Goal: Transaction & Acquisition: Purchase product/service

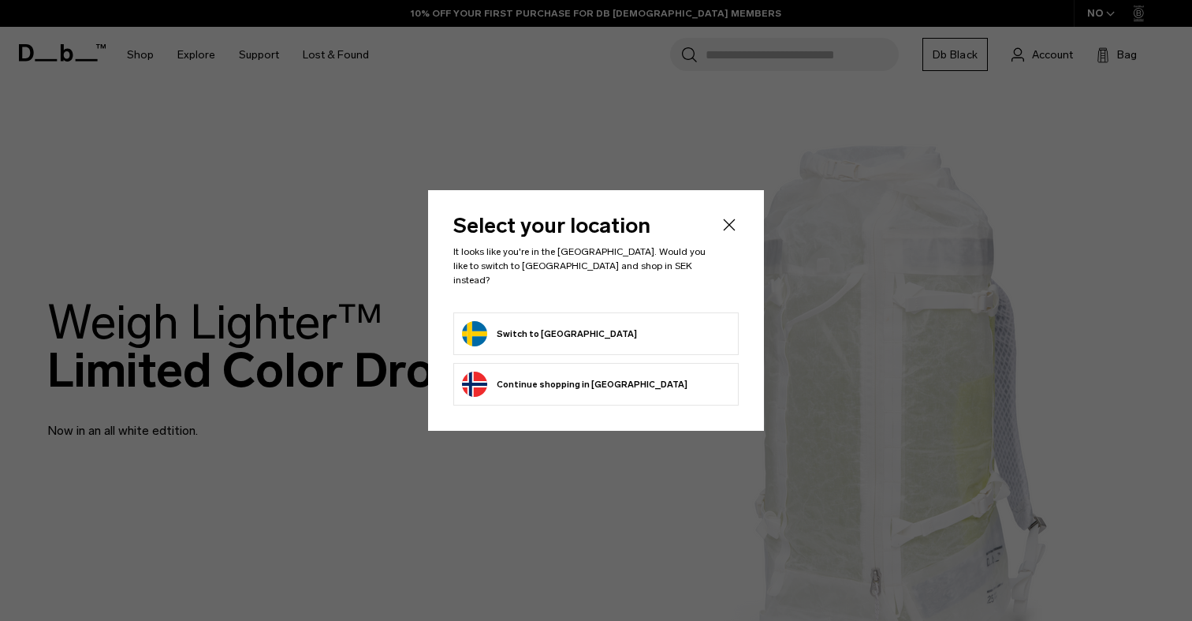
click at [599, 324] on form "Switch to Sweden" at bounding box center [596, 333] width 268 height 25
click at [546, 325] on button "Switch to Sweden" at bounding box center [549, 333] width 175 height 25
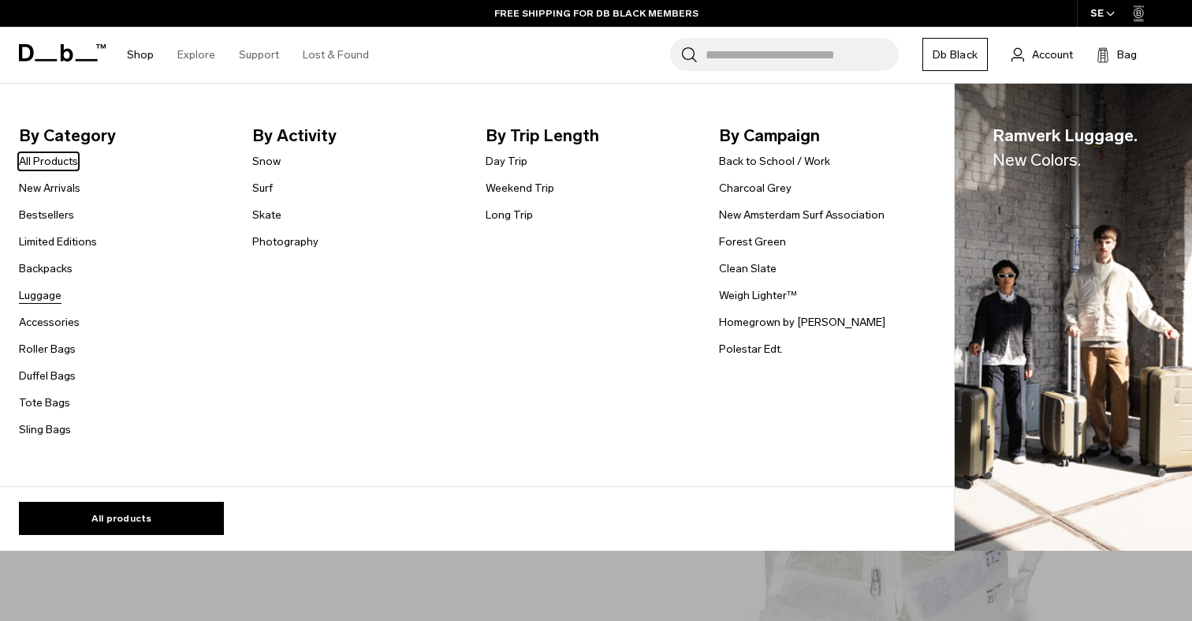
click at [43, 299] on link "Luggage" at bounding box center [40, 295] width 43 height 17
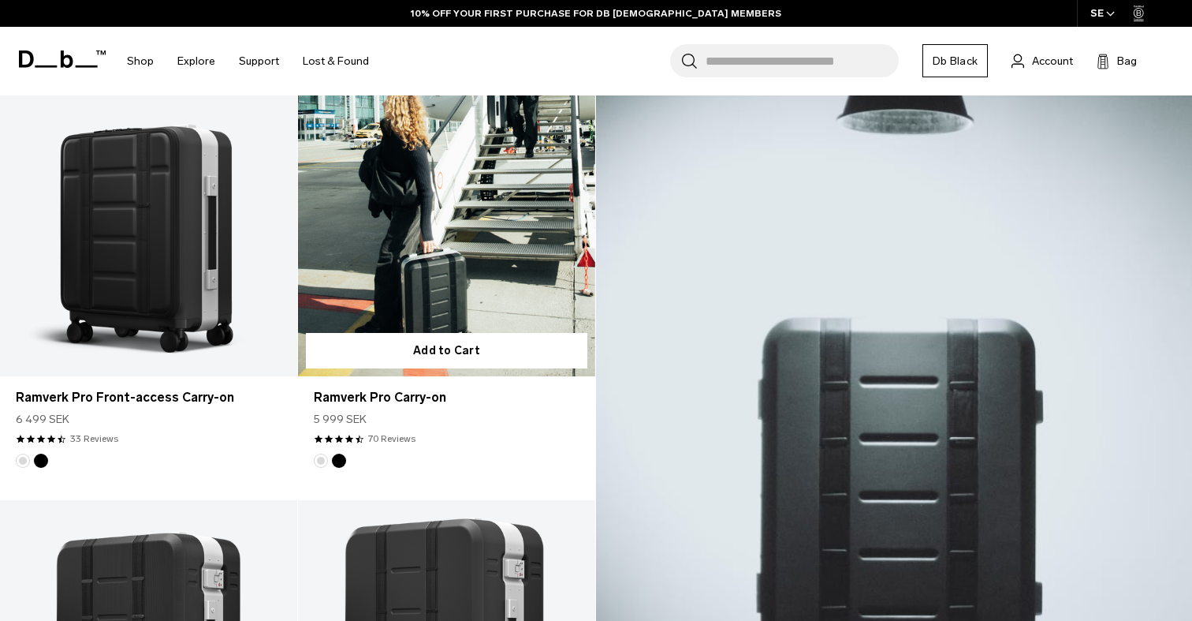
scroll to position [373, 0]
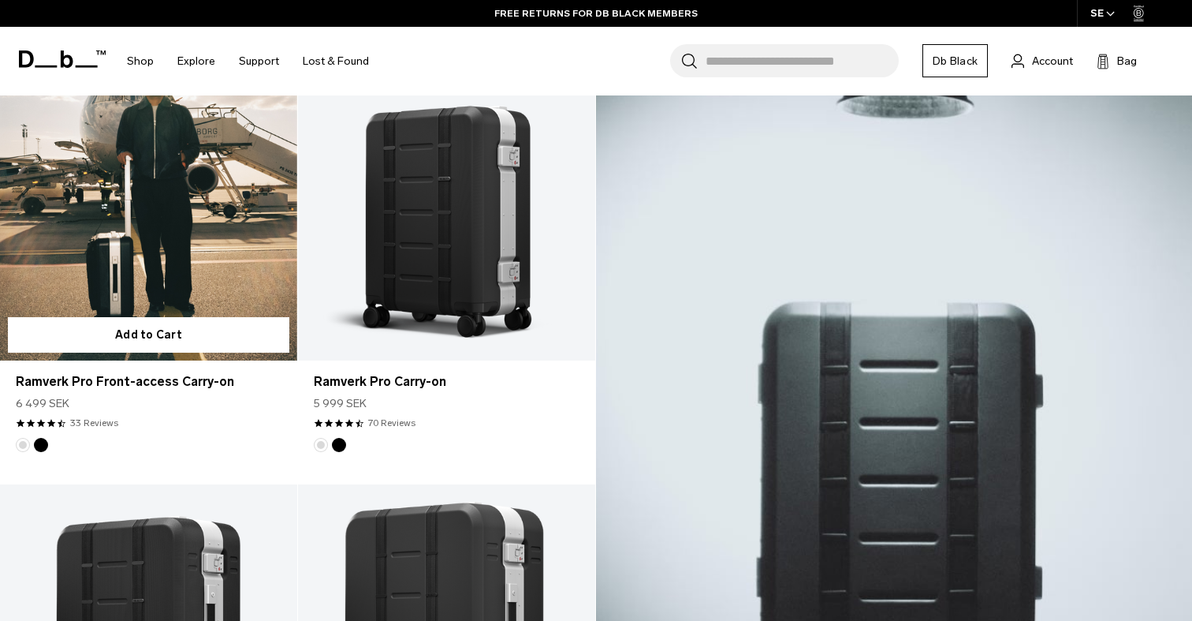
click at [239, 263] on link "Ramverk Pro Front-access Carry-on" at bounding box center [148, 195] width 297 height 330
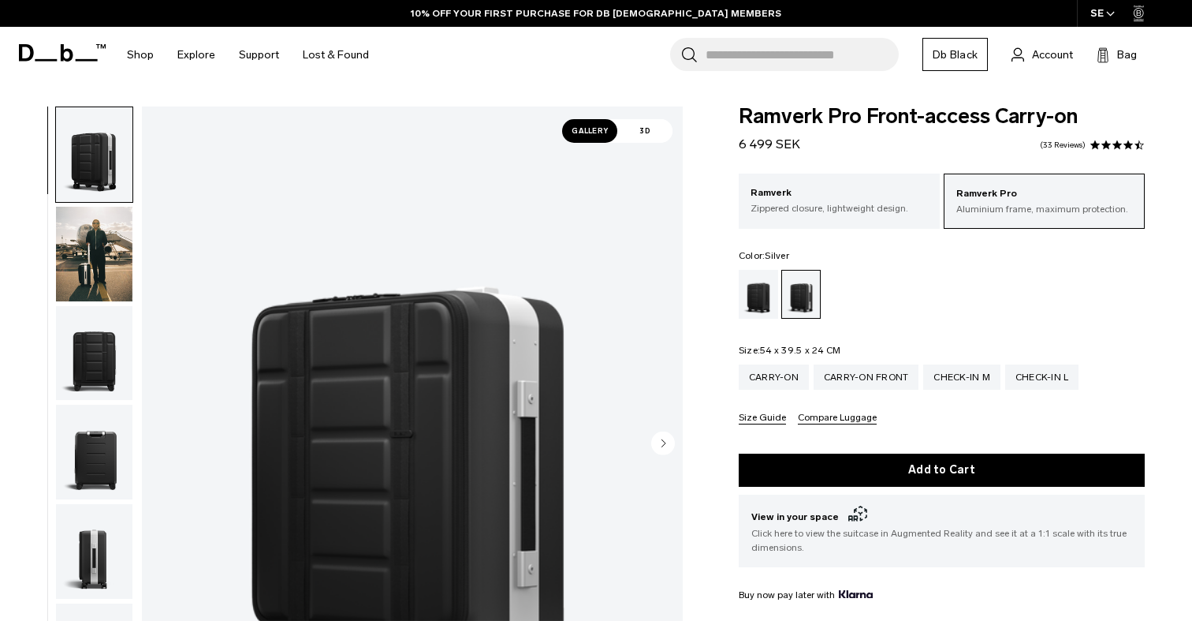
click at [88, 278] on img "button" at bounding box center [94, 254] width 76 height 95
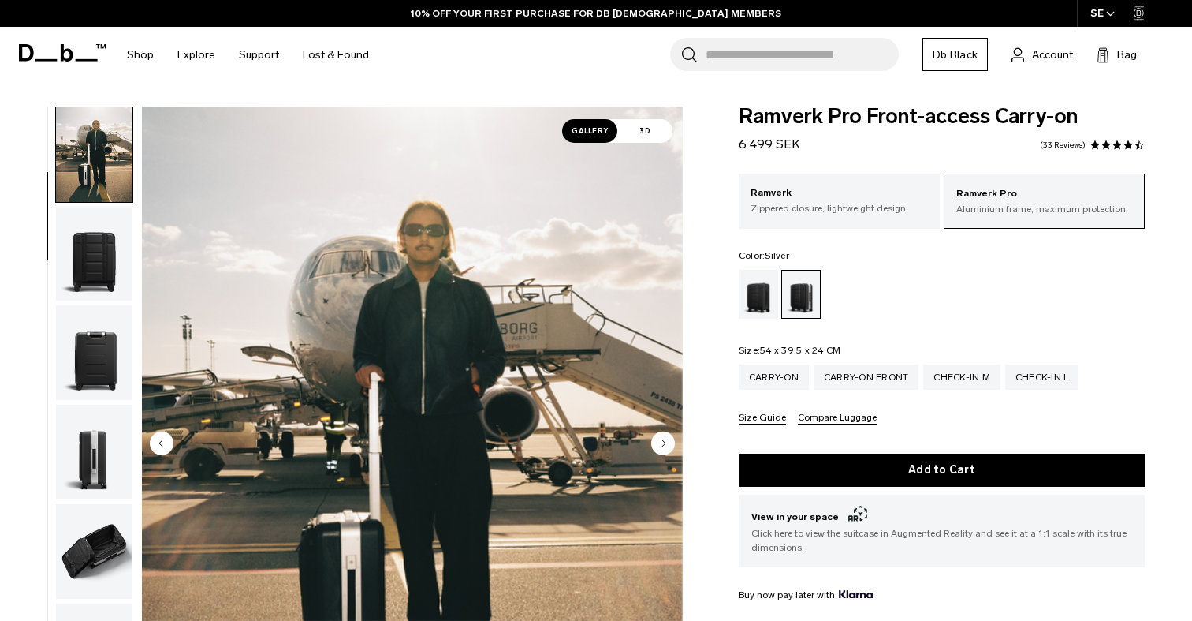
click at [93, 278] on img "button" at bounding box center [94, 254] width 76 height 95
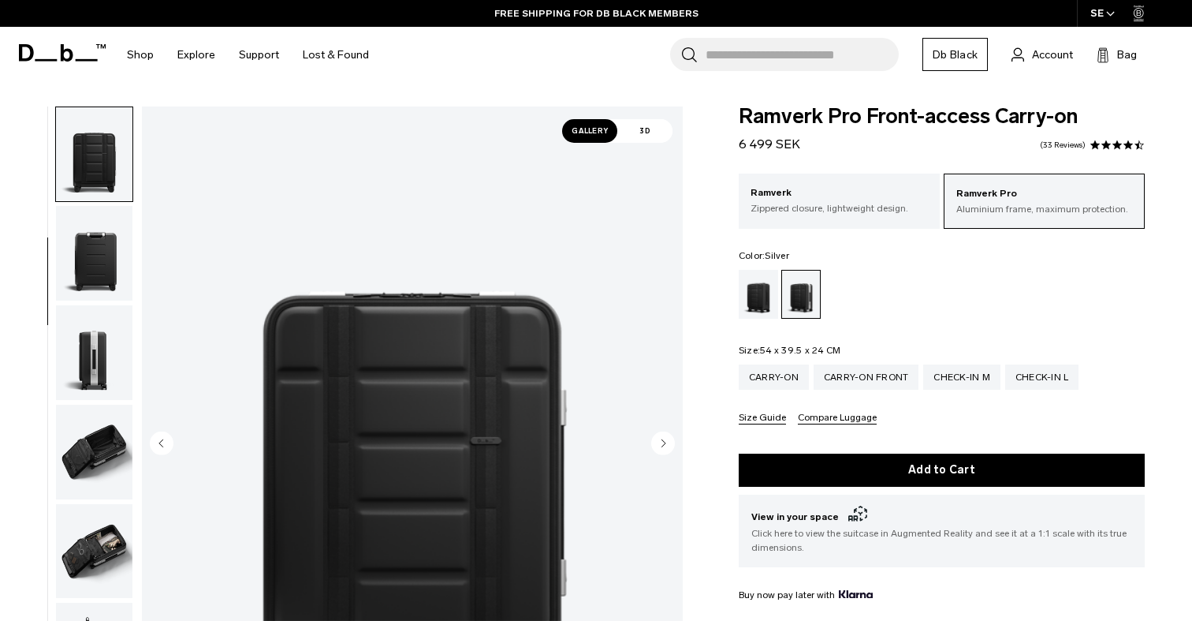
click at [126, 526] on img "button" at bounding box center [94, 551] width 76 height 95
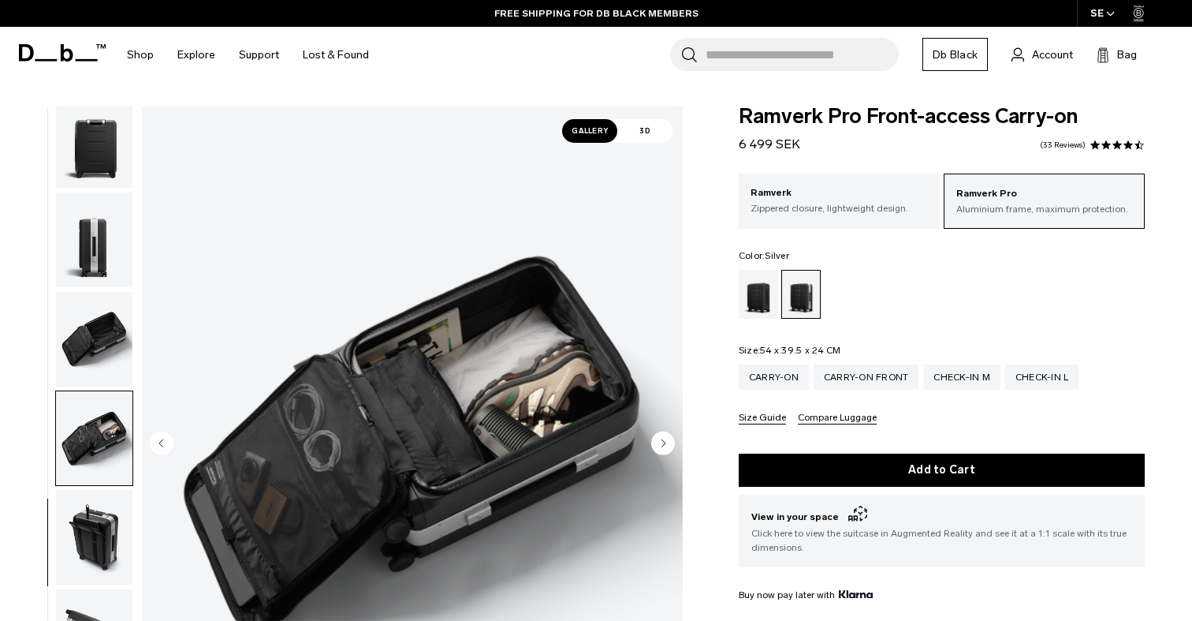
scroll to position [313, 0]
click at [90, 349] on img "button" at bounding box center [94, 337] width 76 height 95
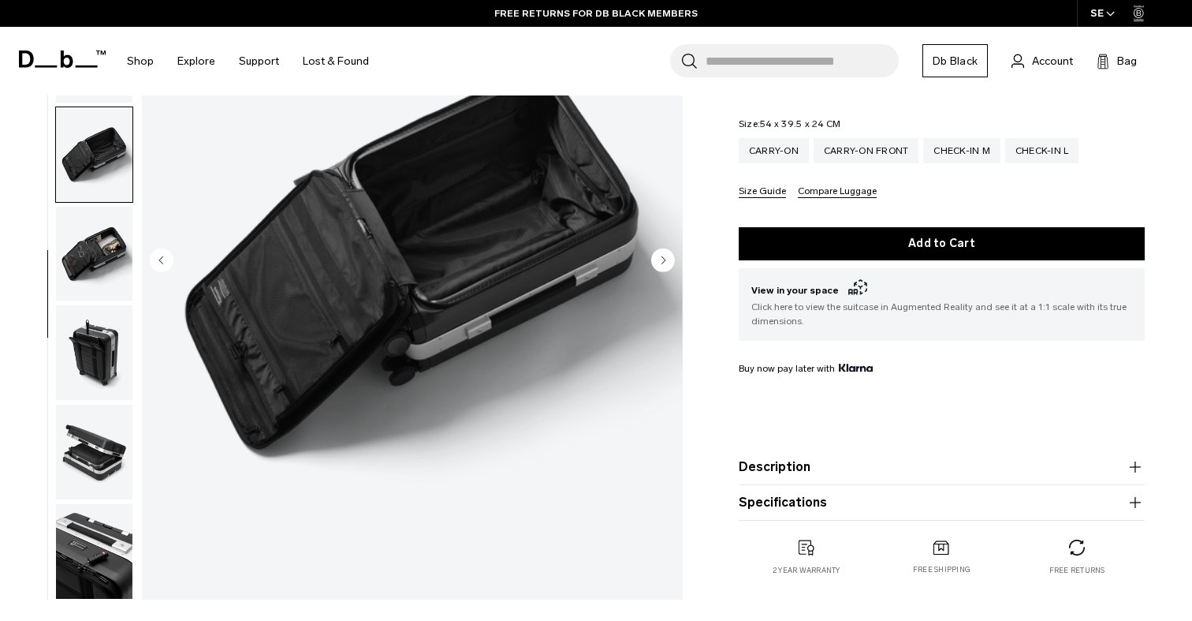
scroll to position [250, 0]
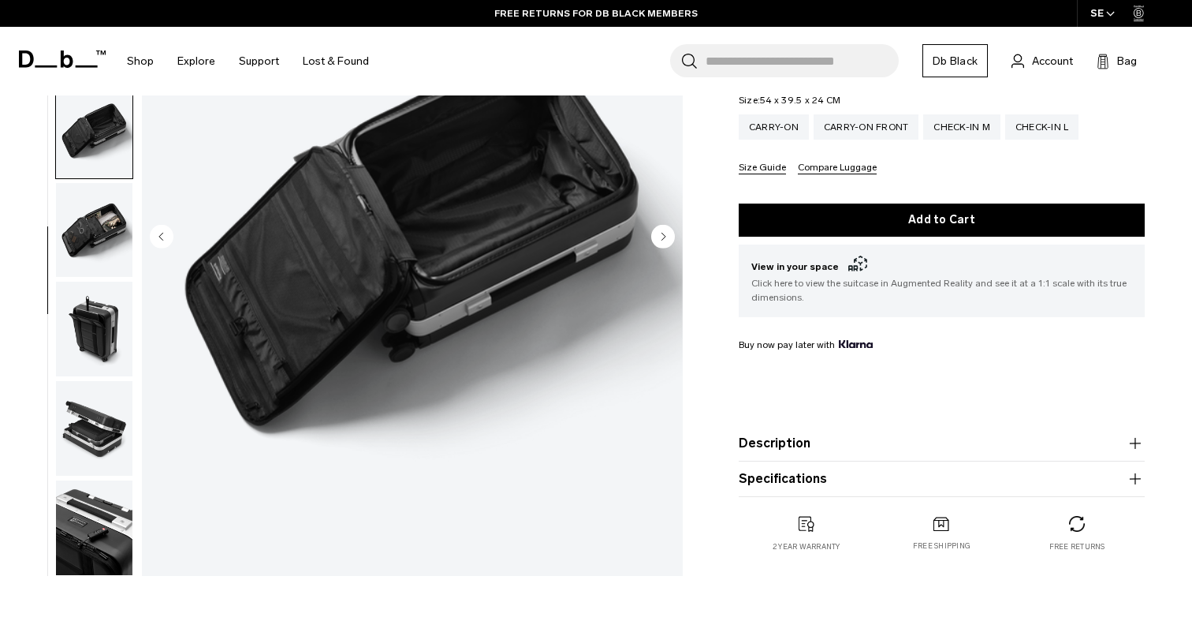
click at [91, 435] on img "button" at bounding box center [94, 428] width 76 height 95
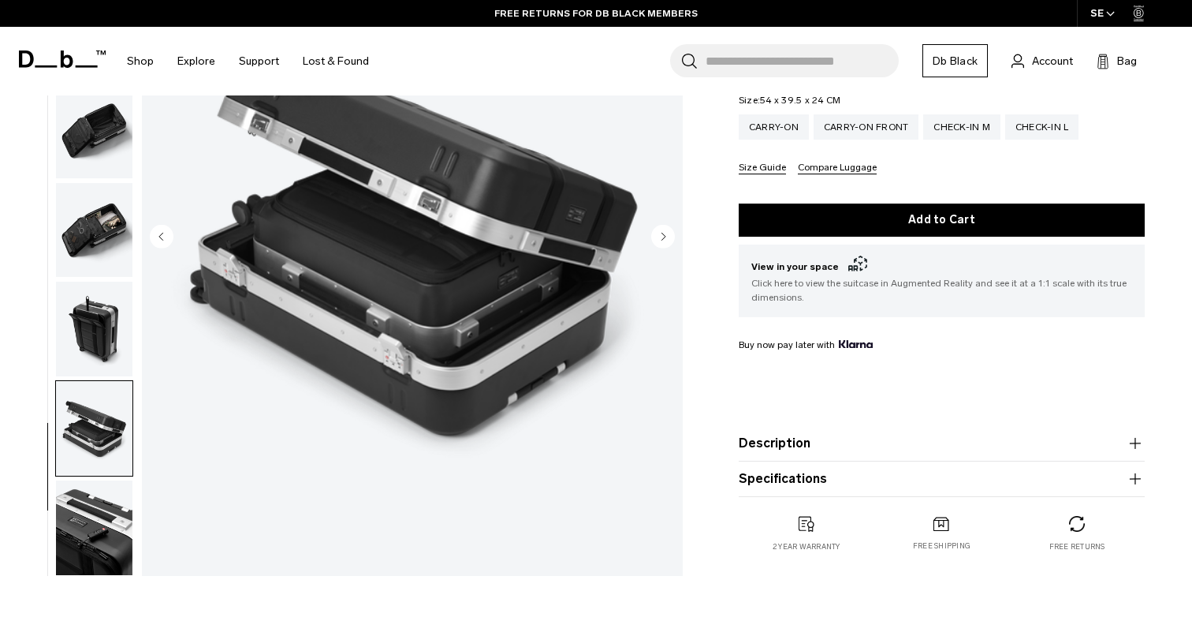
click at [88, 521] on img "button" at bounding box center [94, 527] width 76 height 95
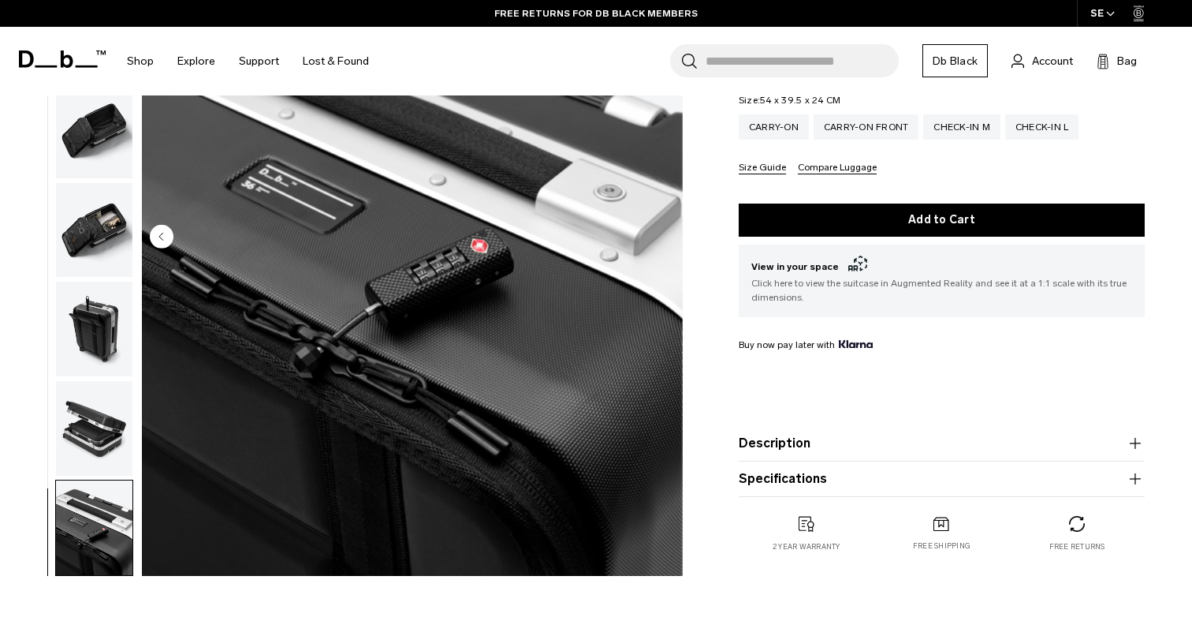
click at [91, 415] on img "button" at bounding box center [94, 428] width 76 height 95
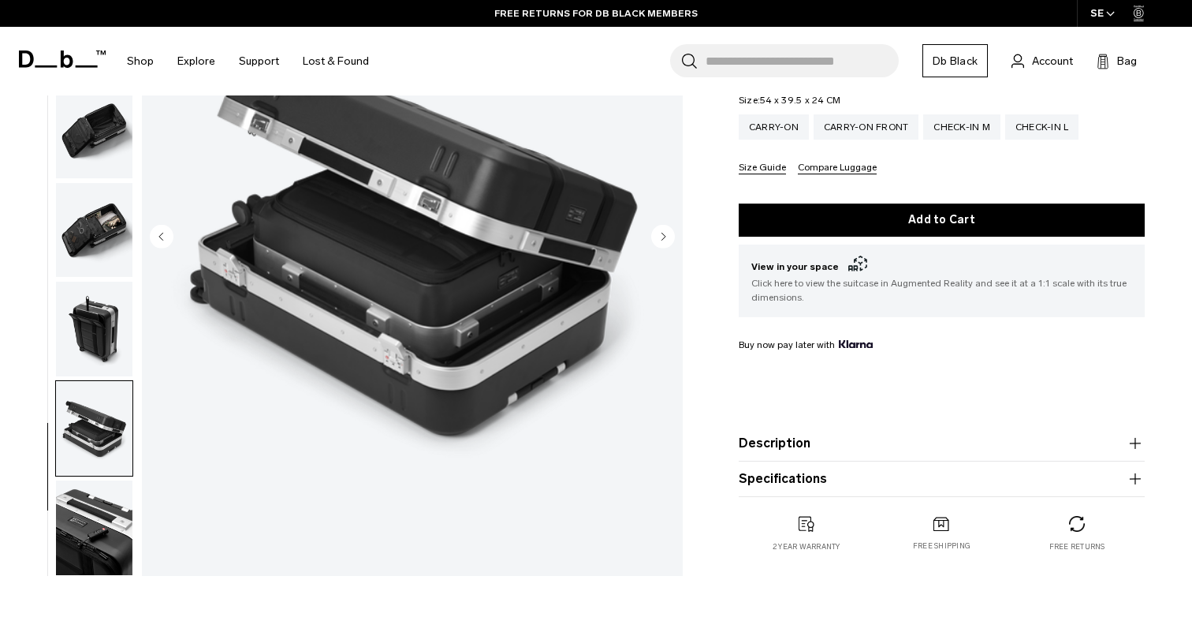
scroll to position [269, 0]
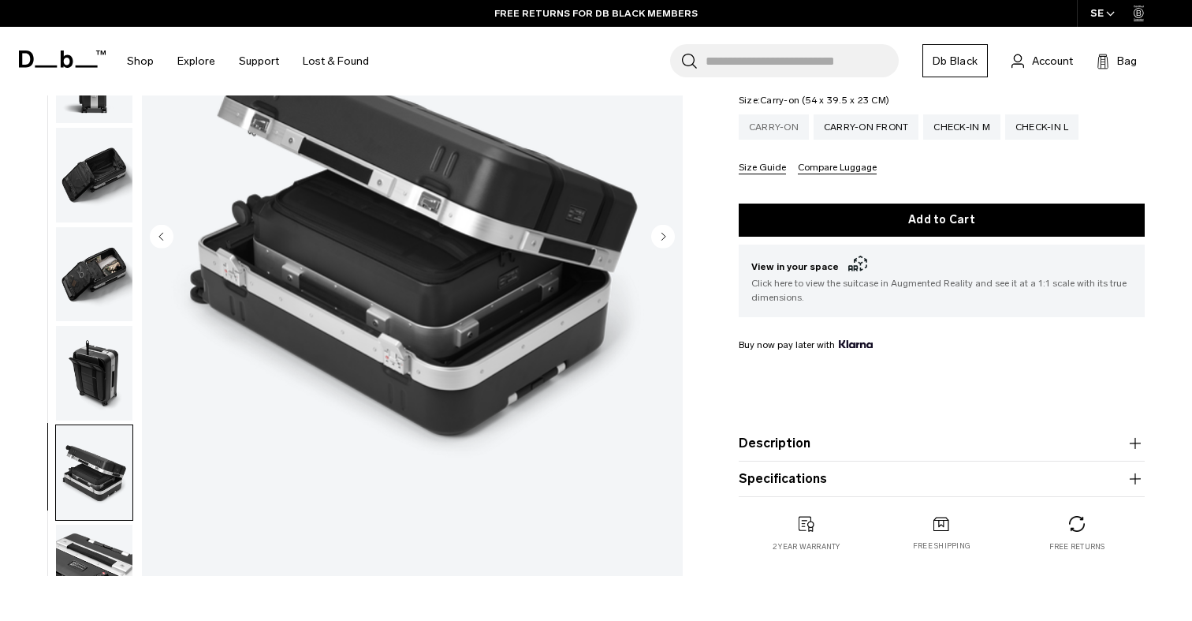
click at [772, 125] on div "Carry-on" at bounding box center [774, 126] width 70 height 25
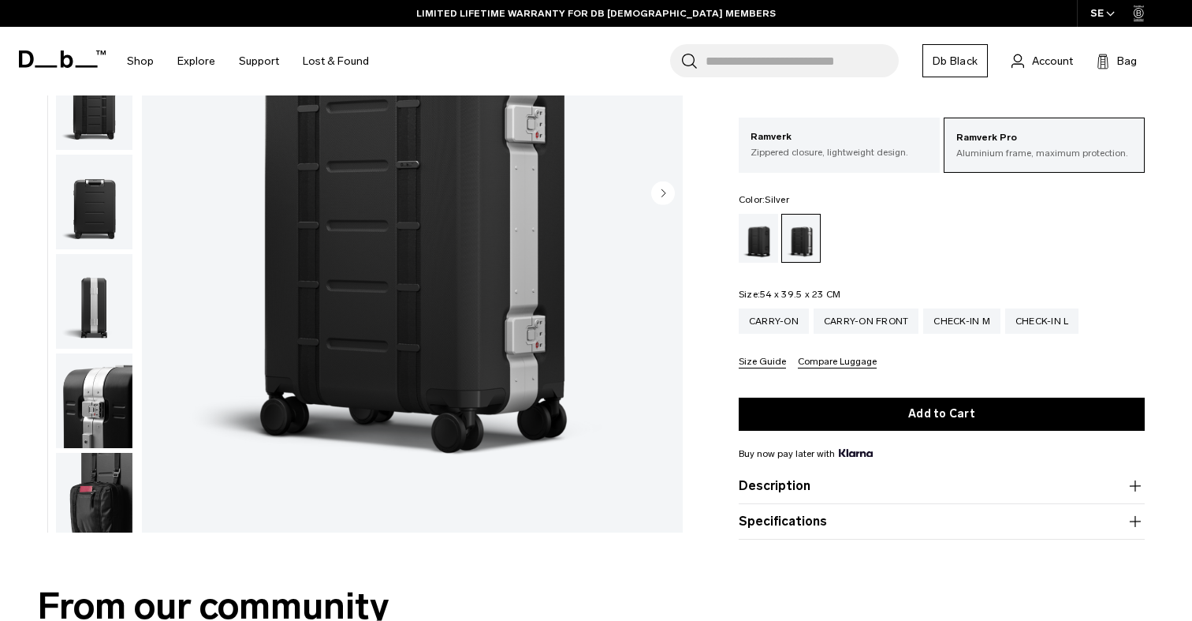
scroll to position [206, 0]
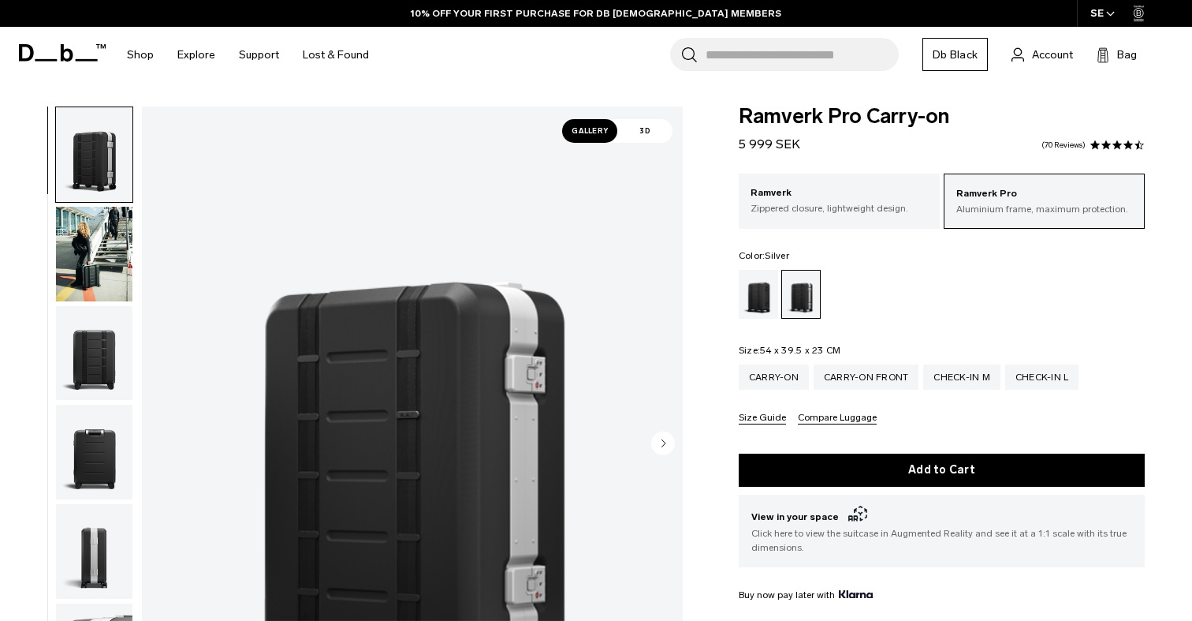
click at [77, 337] on img "button" at bounding box center [94, 353] width 76 height 95
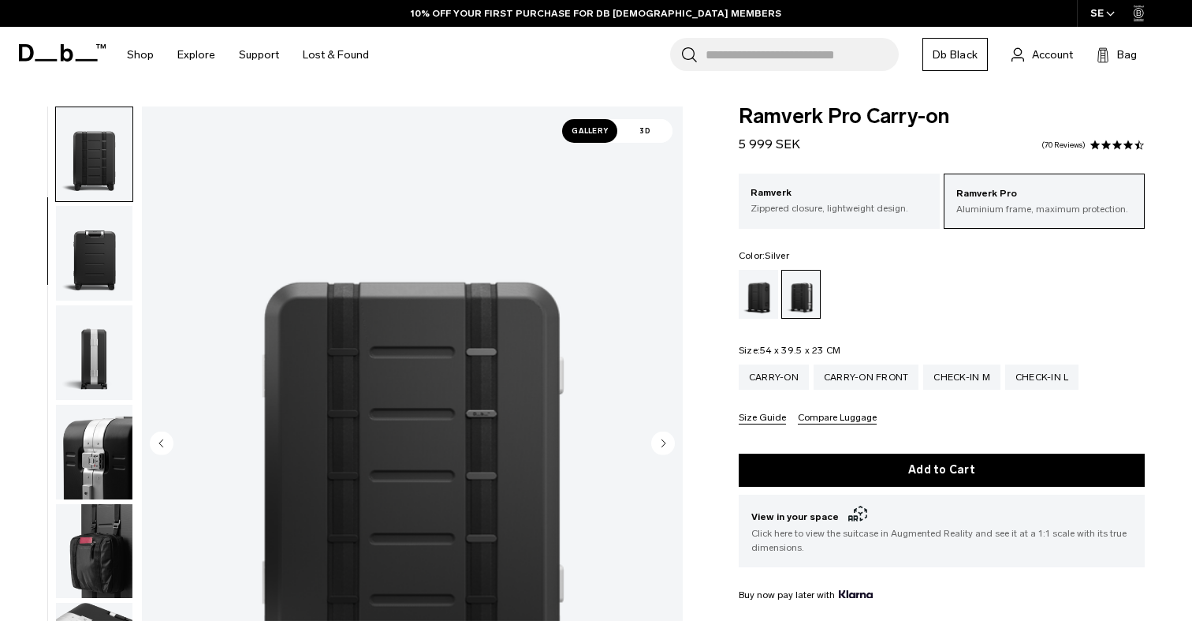
click at [83, 368] on img "button" at bounding box center [94, 352] width 76 height 95
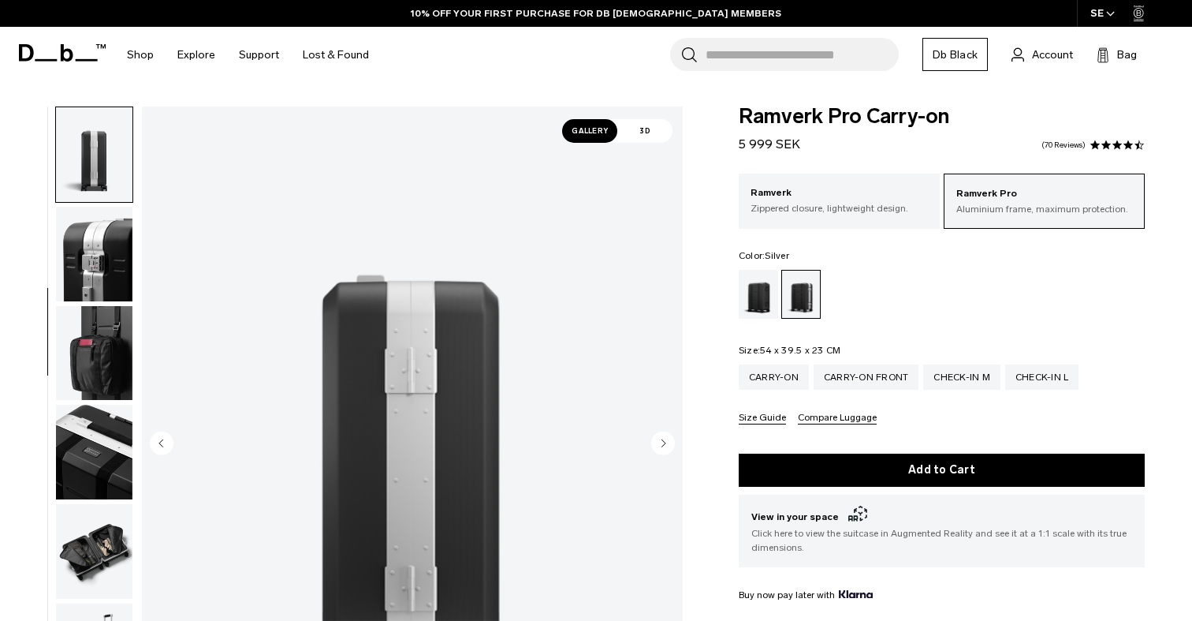
click at [103, 272] on img "button" at bounding box center [94, 254] width 76 height 95
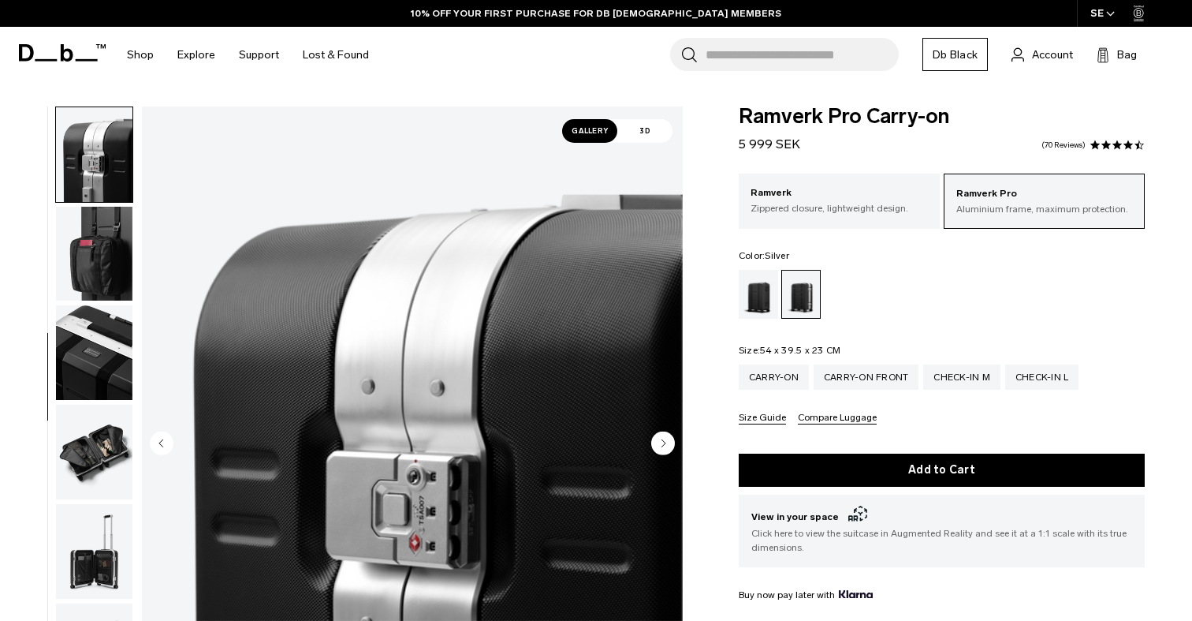
click at [91, 320] on img "button" at bounding box center [94, 352] width 76 height 95
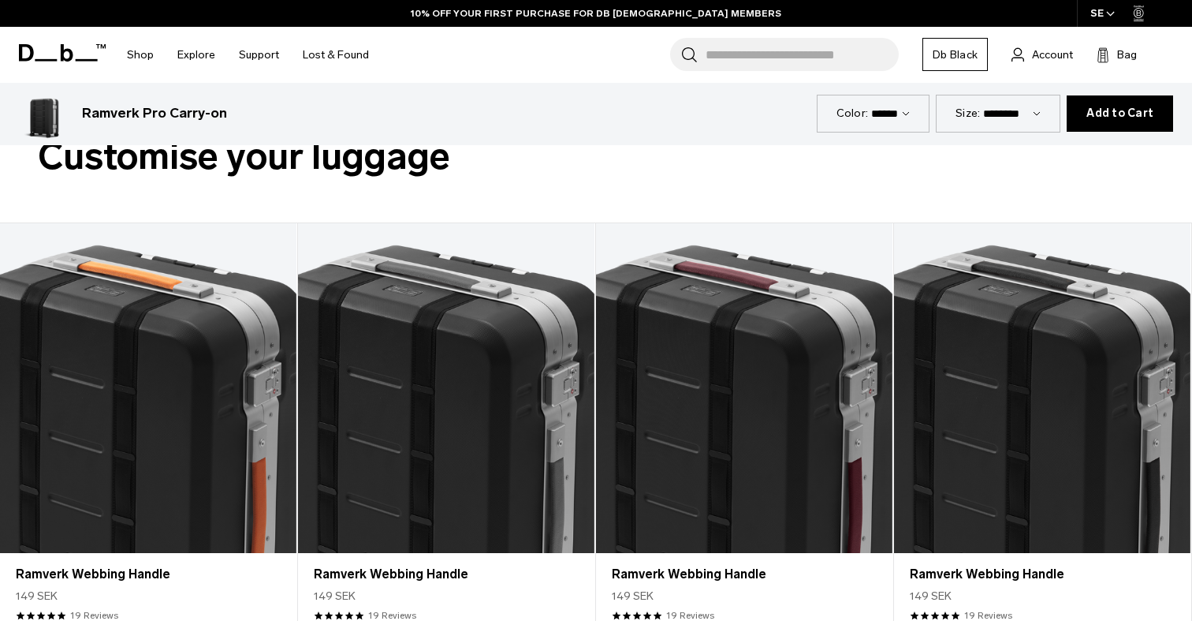
scroll to position [2616, 0]
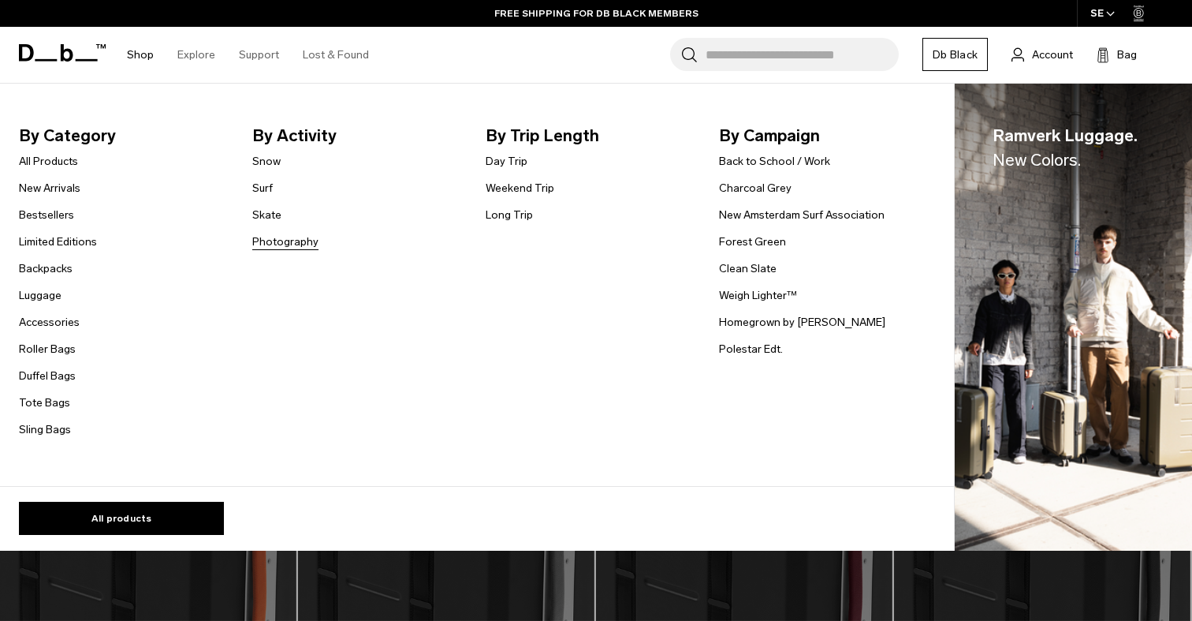
click at [287, 243] on link "Photography" at bounding box center [285, 241] width 66 height 17
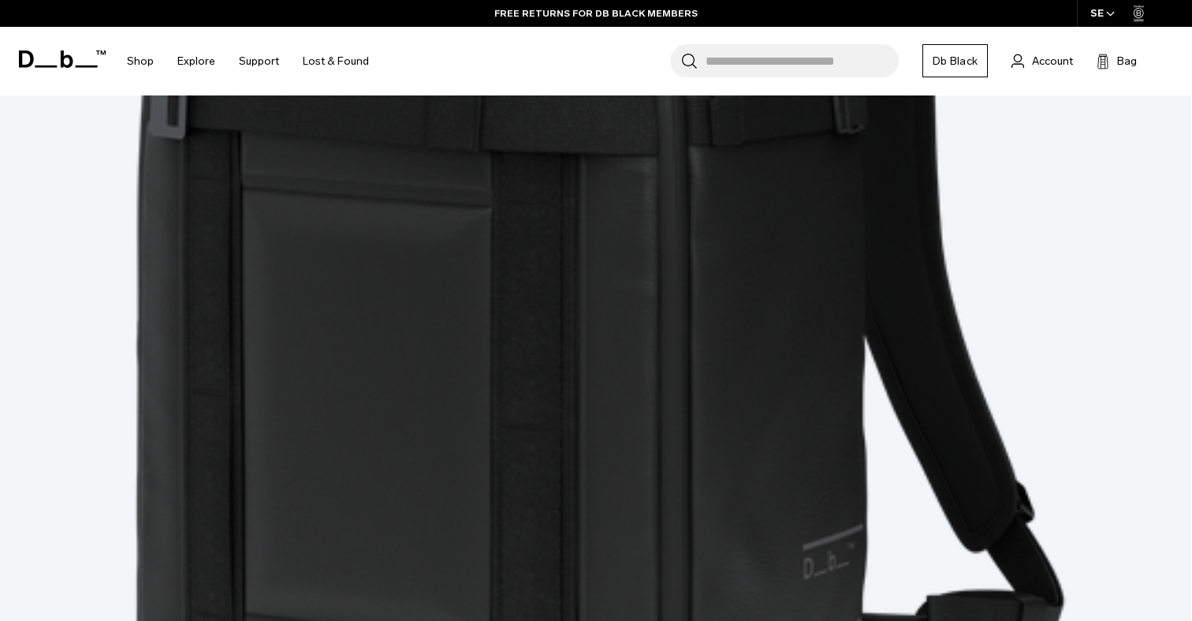
scroll to position [696, 0]
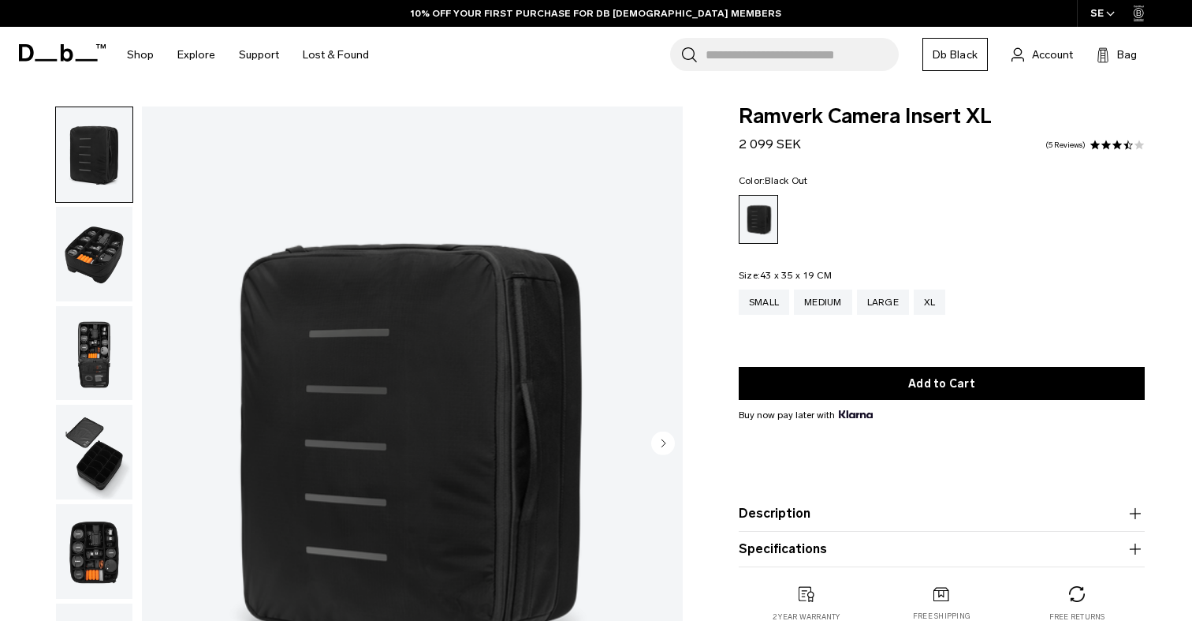
click at [101, 323] on img "button" at bounding box center [94, 353] width 76 height 95
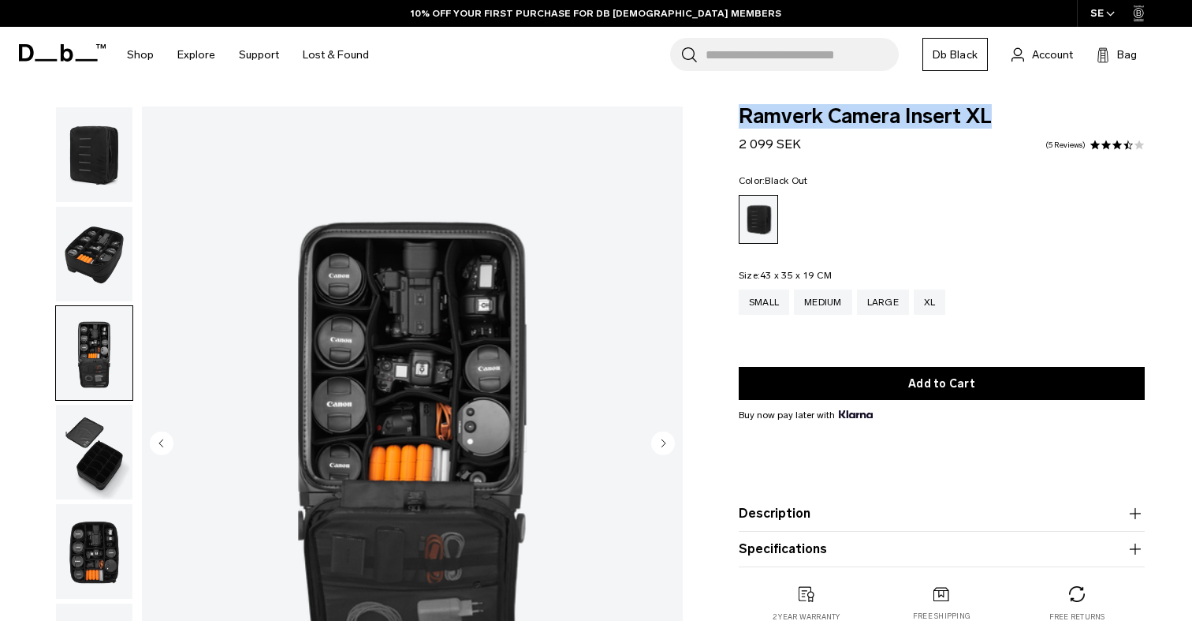
drag, startPoint x: 999, startPoint y: 117, endPoint x: 733, endPoint y: 117, distance: 265.7
click at [733, 117] on div "Ramverk Camera Insert XL 2 099 SEK 3.6 star rating 5 Reviews Color: Black Out O…" at bounding box center [942, 379] width 501 height 547
copy span "Ramverk Camera Insert XL"
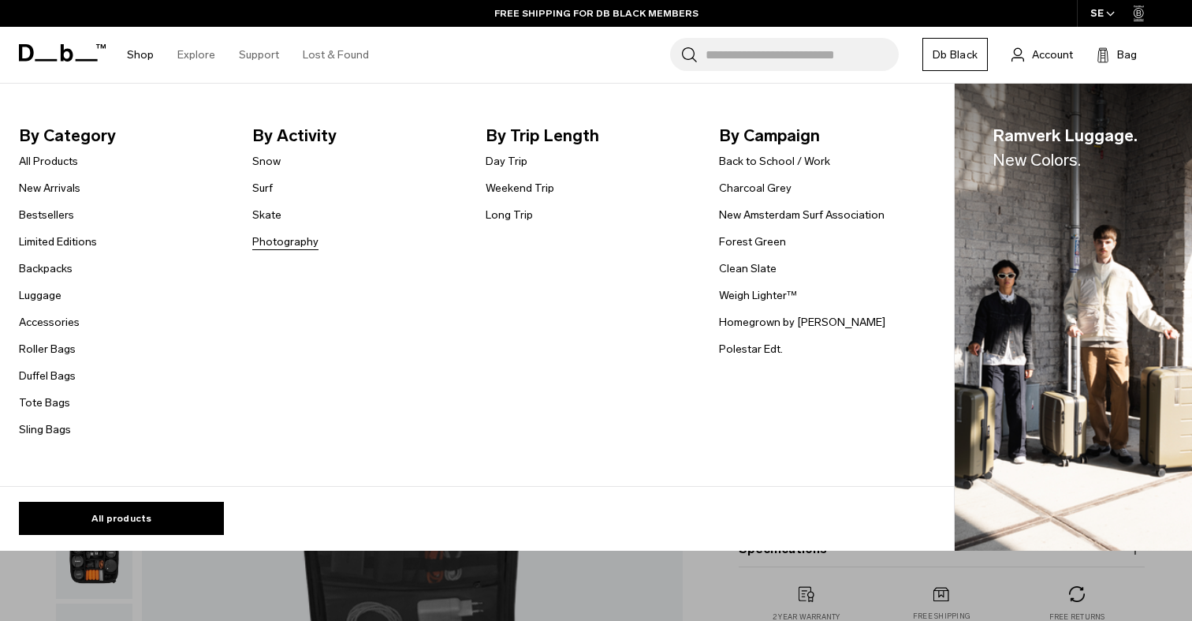
click at [304, 247] on link "Photography" at bounding box center [285, 241] width 66 height 17
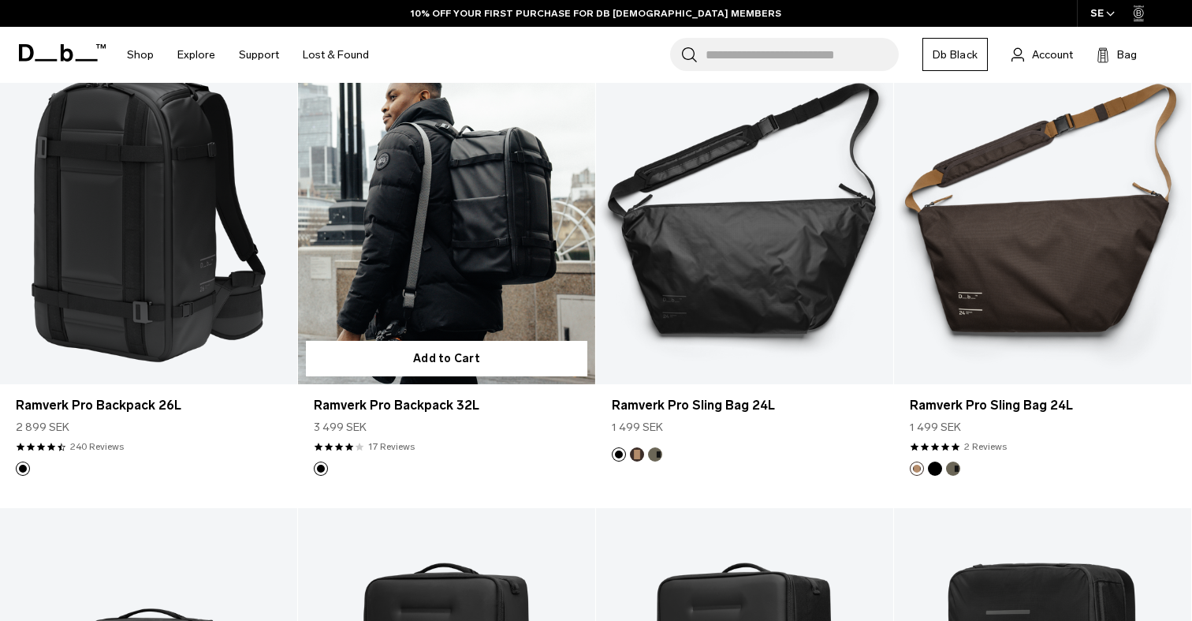
scroll to position [342, 0]
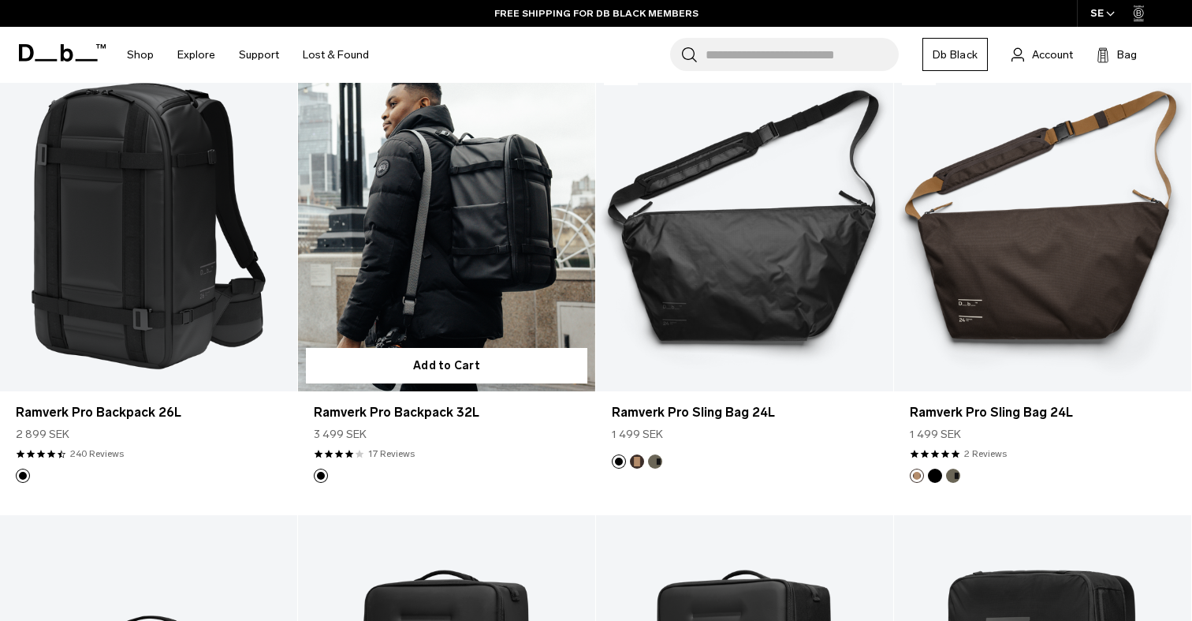
click at [474, 274] on link "Ramverk Pro Backpack 32L" at bounding box center [446, 226] width 297 height 330
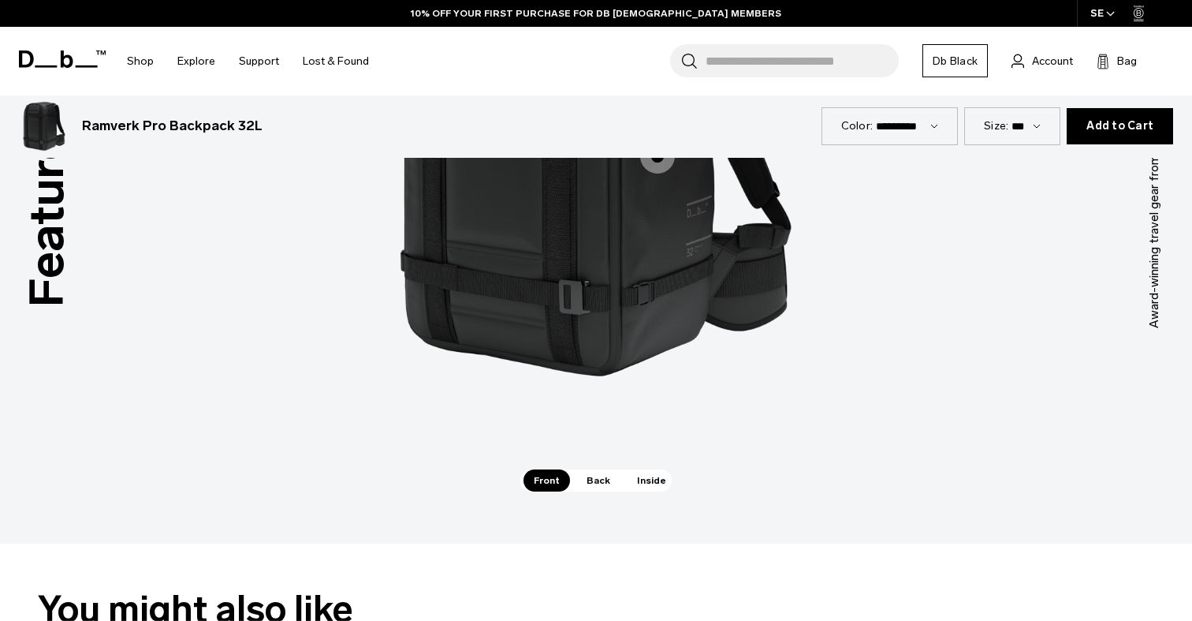
scroll to position [1583, 0]
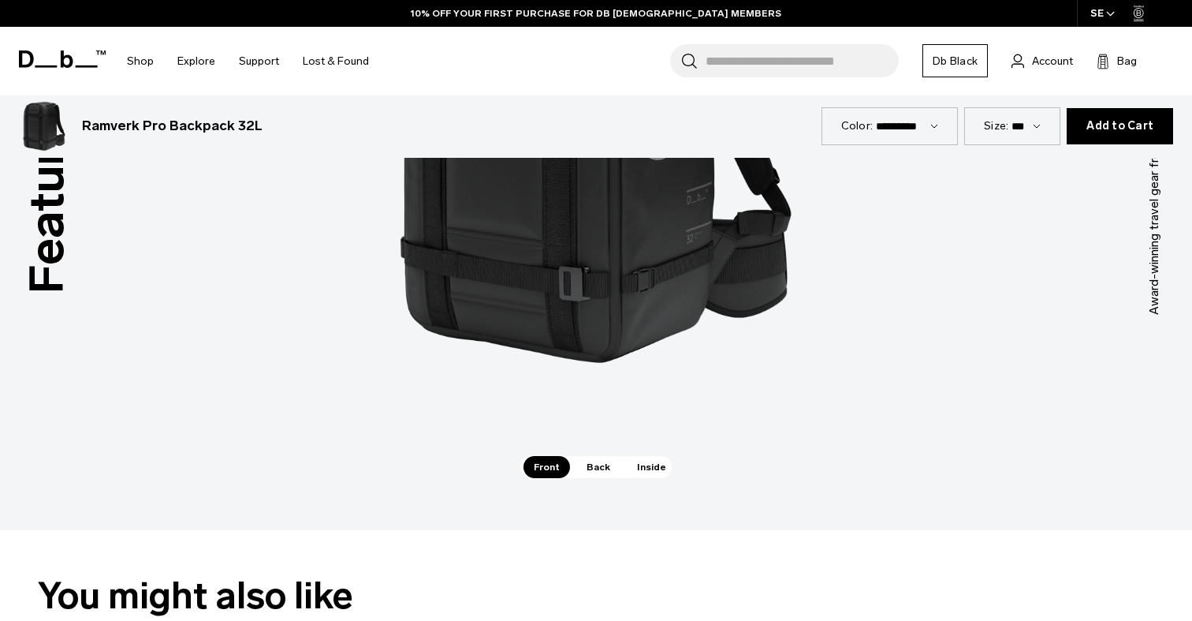
click at [606, 469] on span "Back" at bounding box center [598, 467] width 44 height 22
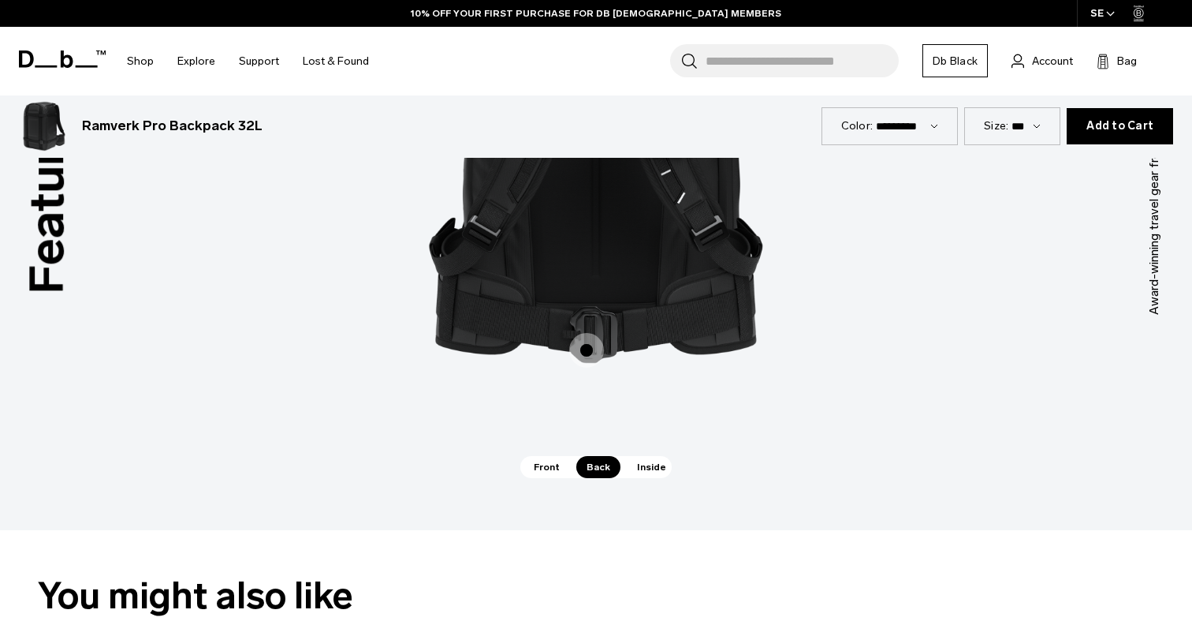
click at [642, 468] on span "Inside" at bounding box center [652, 467] width 50 height 22
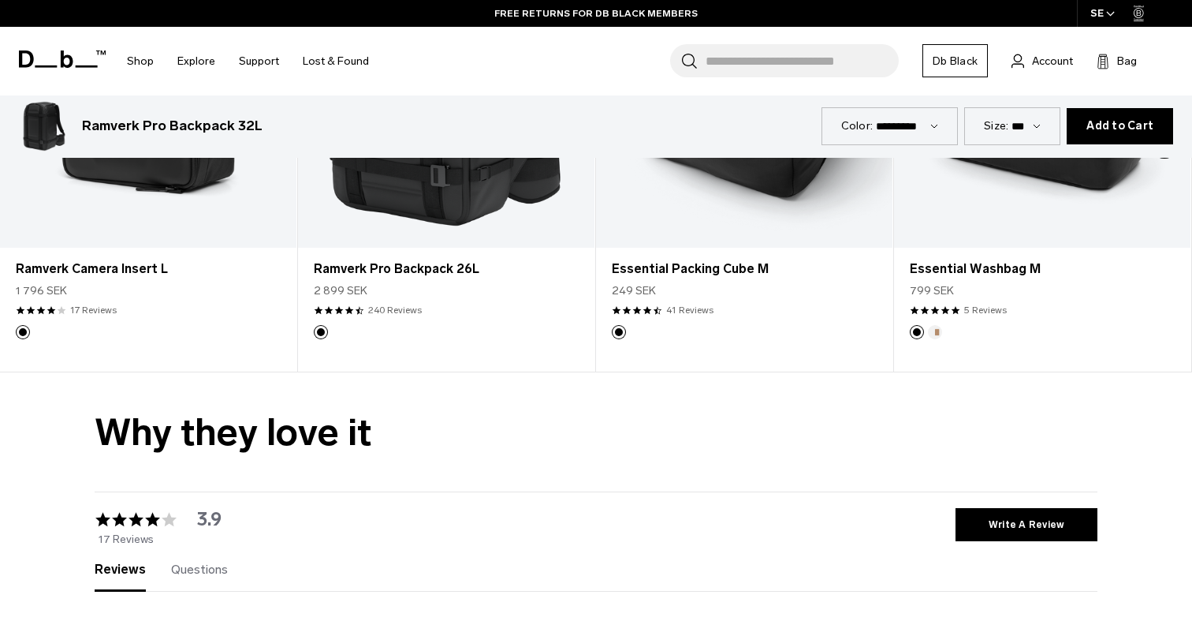
scroll to position [2934, 0]
